Goal: Task Accomplishment & Management: Manage account settings

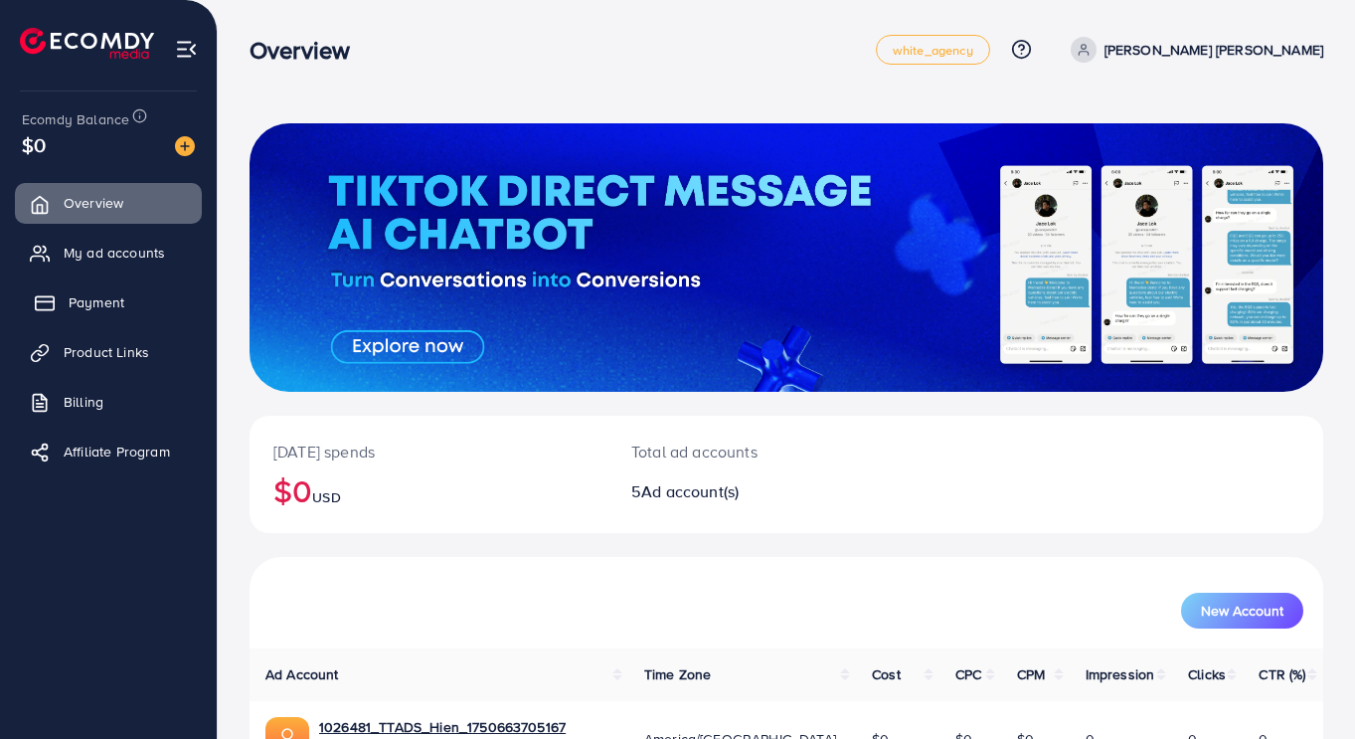
click at [114, 300] on span "Payment" at bounding box center [97, 302] width 56 height 20
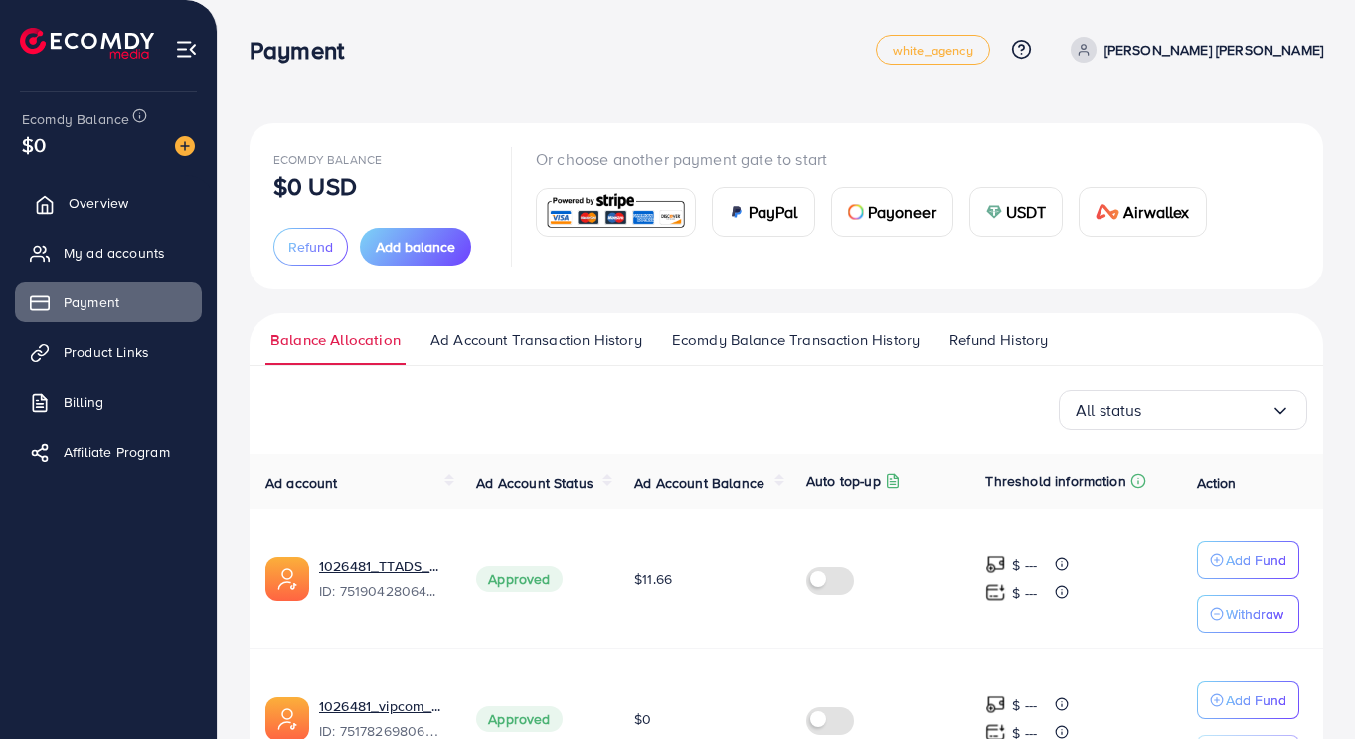
click at [109, 196] on span "Overview" at bounding box center [99, 203] width 60 height 20
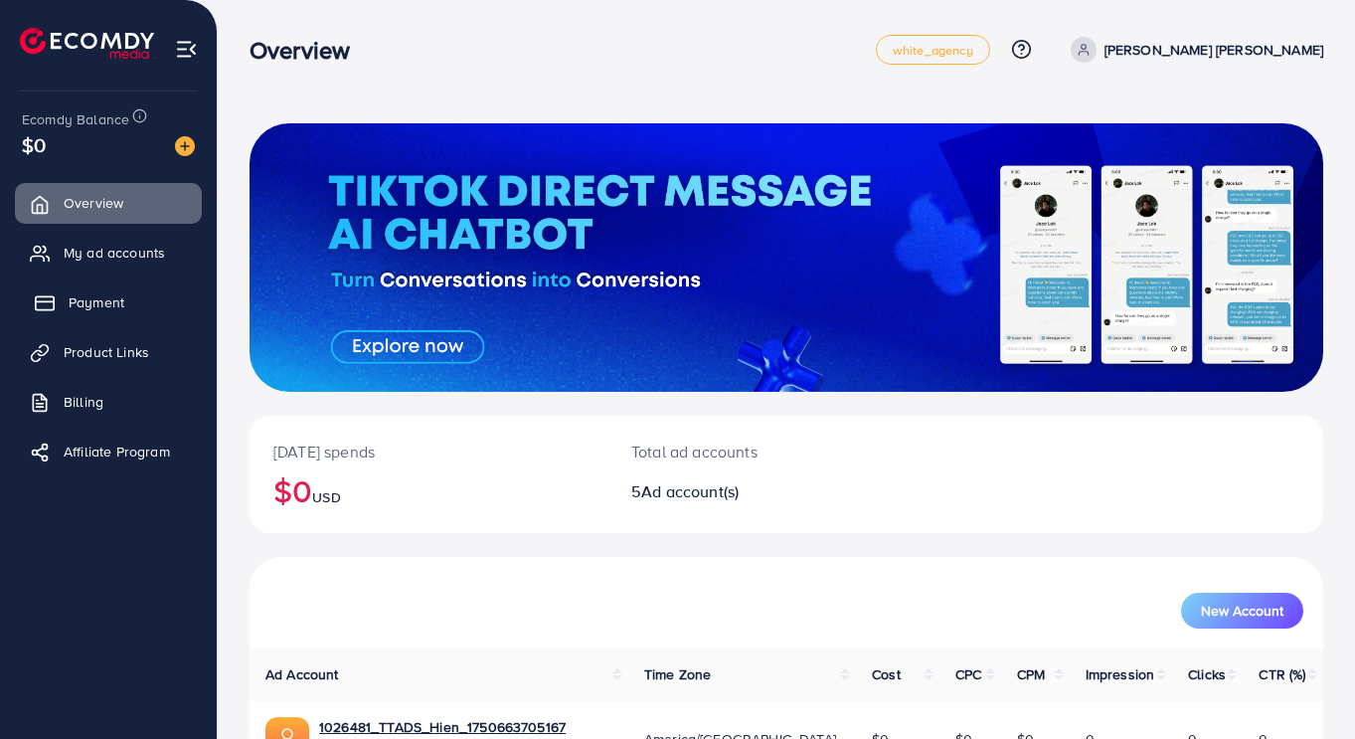
click at [99, 298] on span "Payment" at bounding box center [97, 302] width 56 height 20
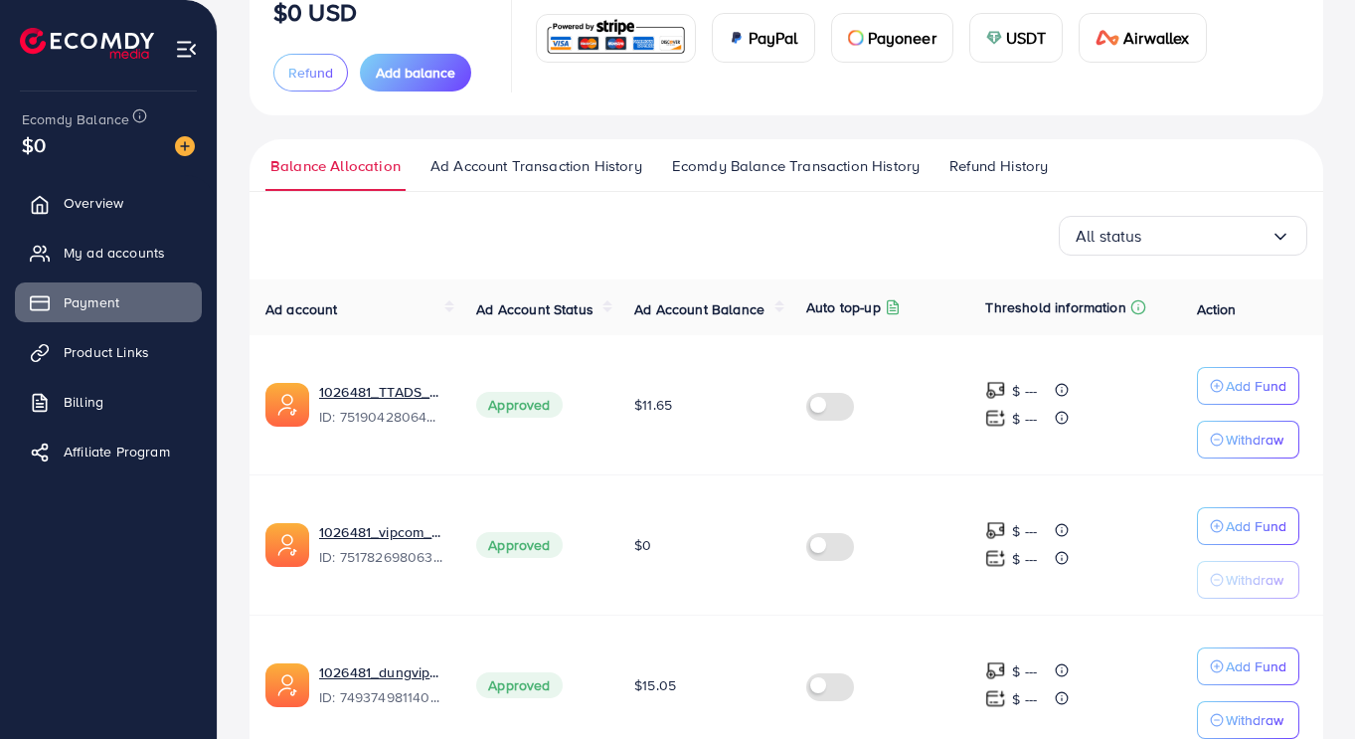
scroll to position [176, 0]
